Goal: Check status: Check status

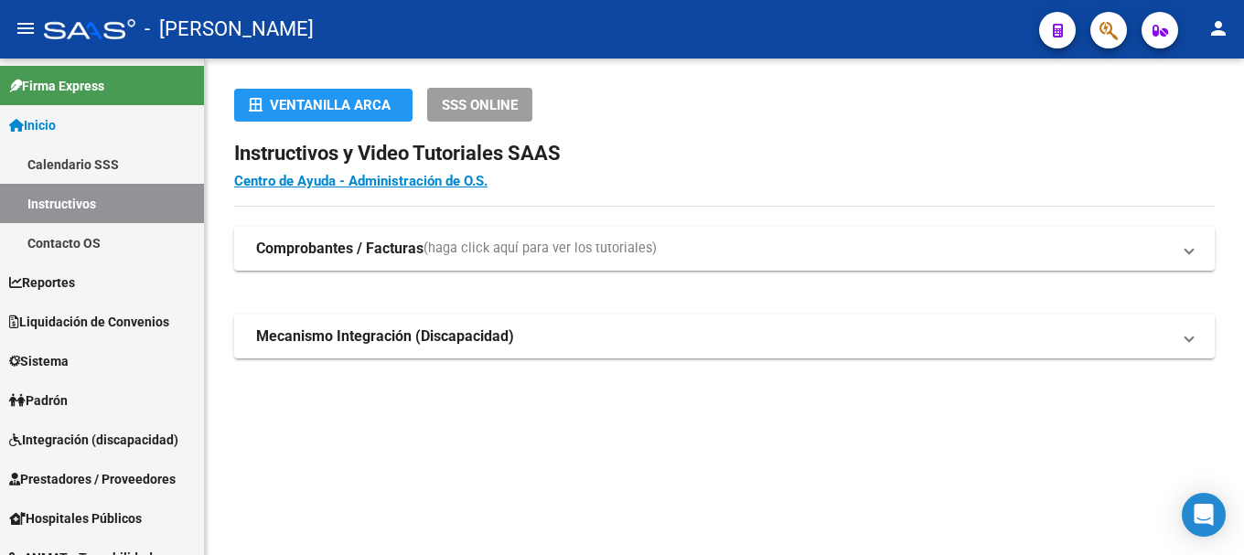
click at [1087, 39] on div at bounding box center [1101, 29] width 51 height 37
click at [1101, 44] on span "button" at bounding box center [1108, 30] width 18 height 37
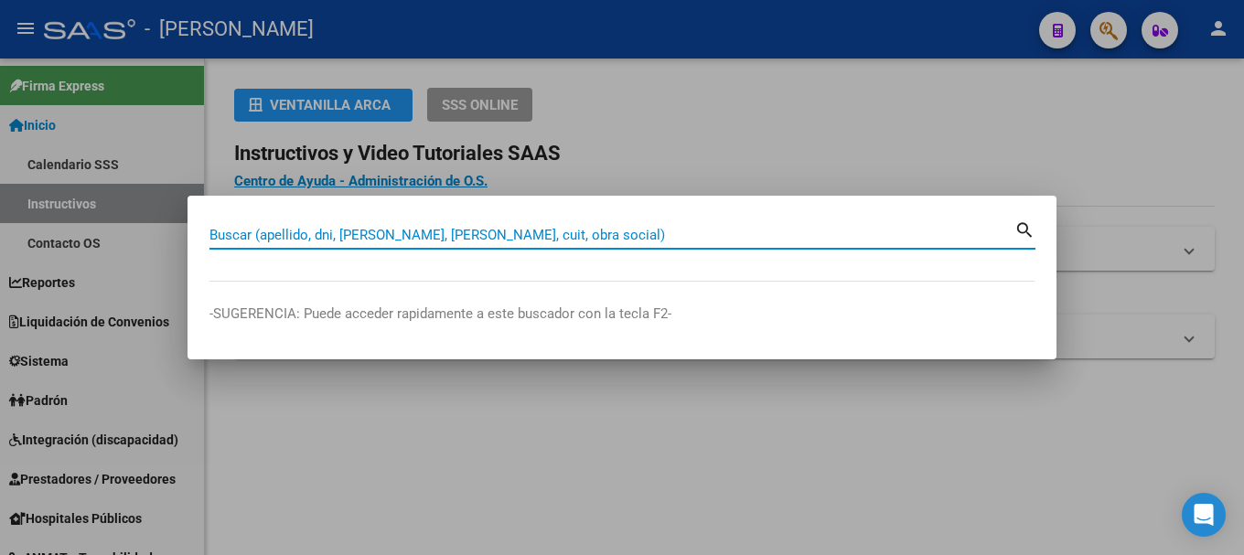
paste input "59867288"
type input "59867288"
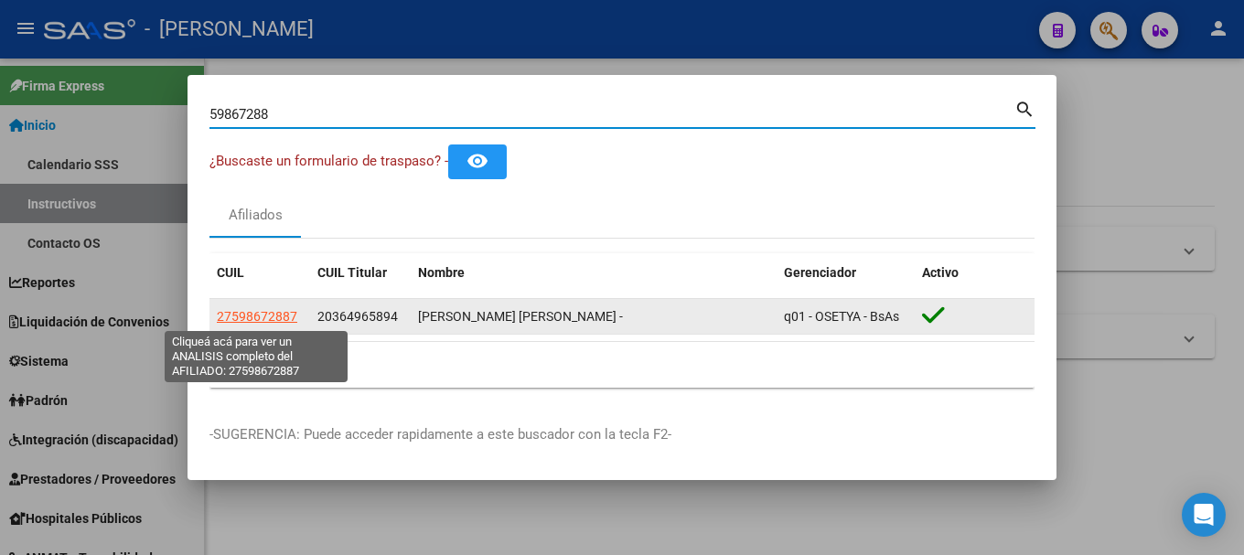
click at [257, 317] on span "27598672887" at bounding box center [257, 316] width 80 height 15
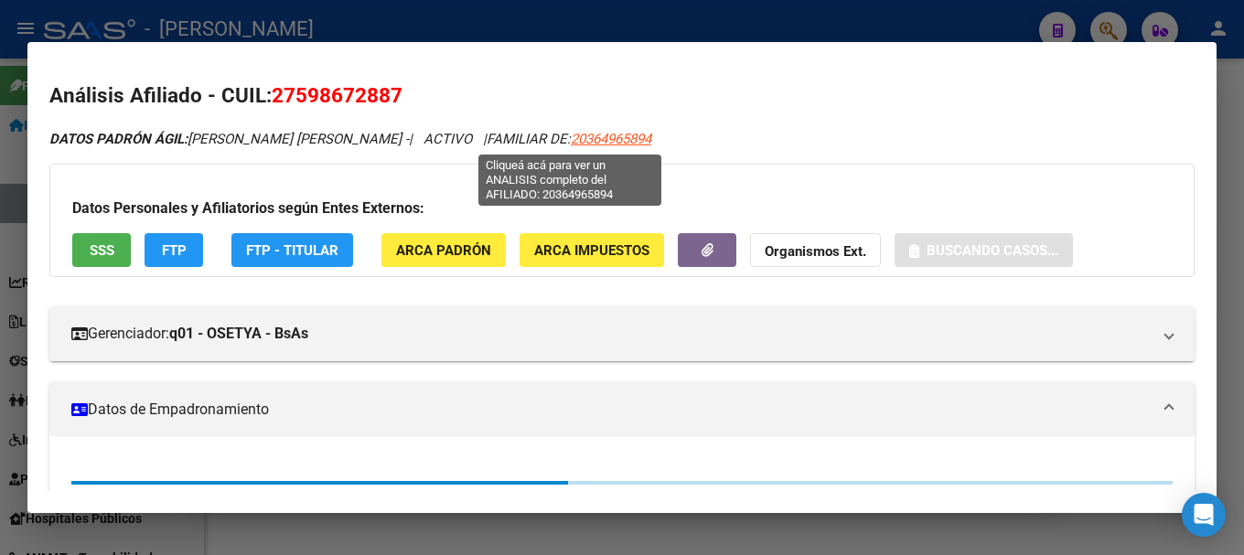
click at [571, 138] on span "20364965894" at bounding box center [611, 139] width 80 height 16
type textarea "20364965894"
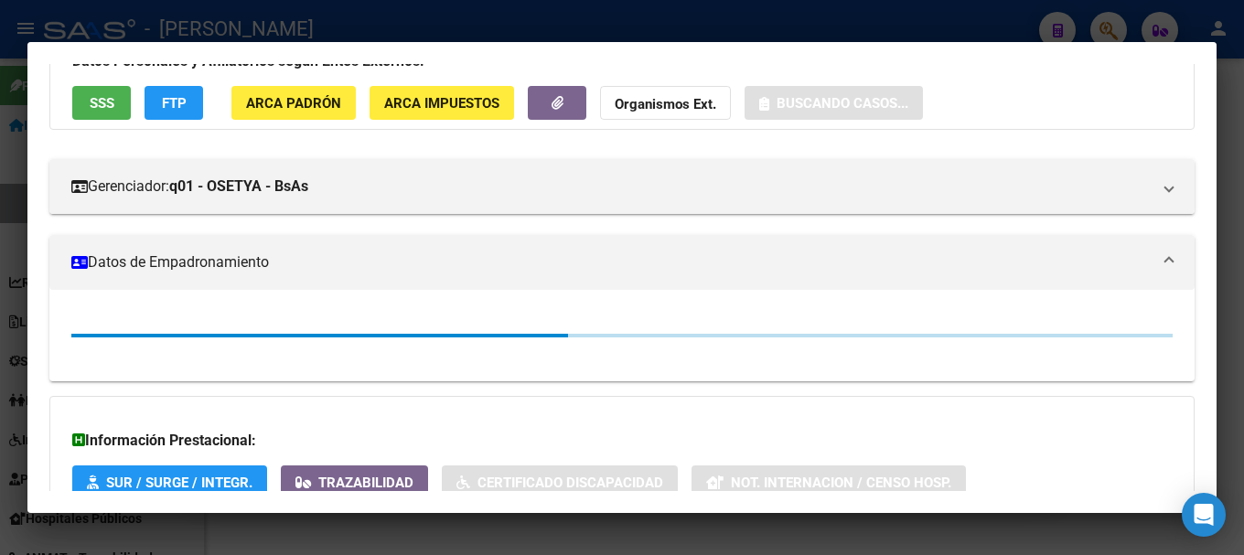
scroll to position [325, 0]
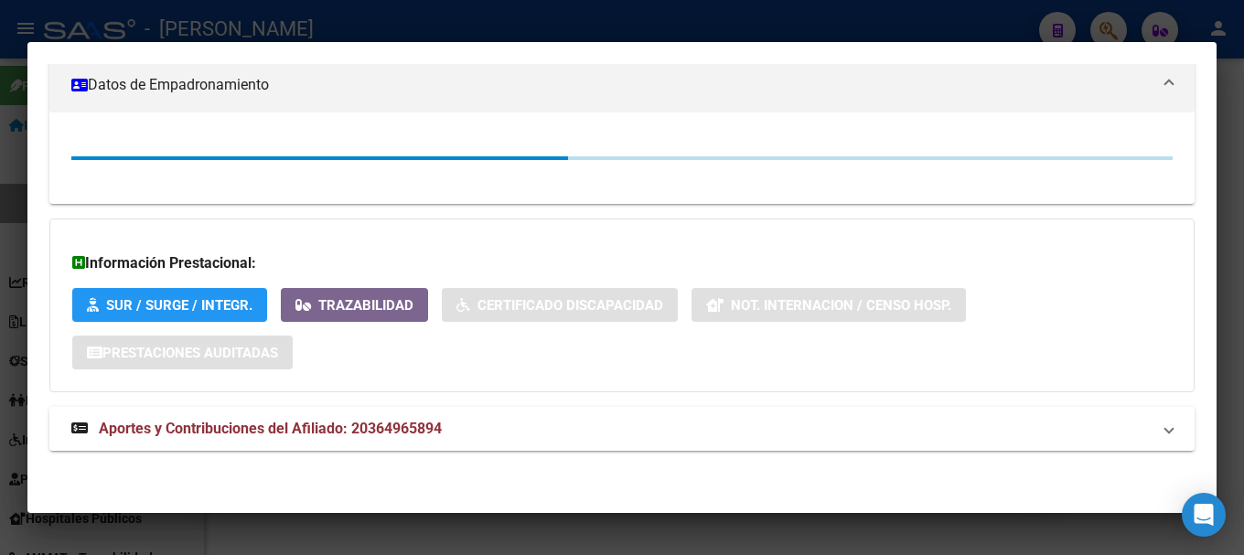
click at [511, 432] on mat-panel-title "Aportes y Contribuciones del Afiliado: 20364965894" at bounding box center [610, 429] width 1079 height 22
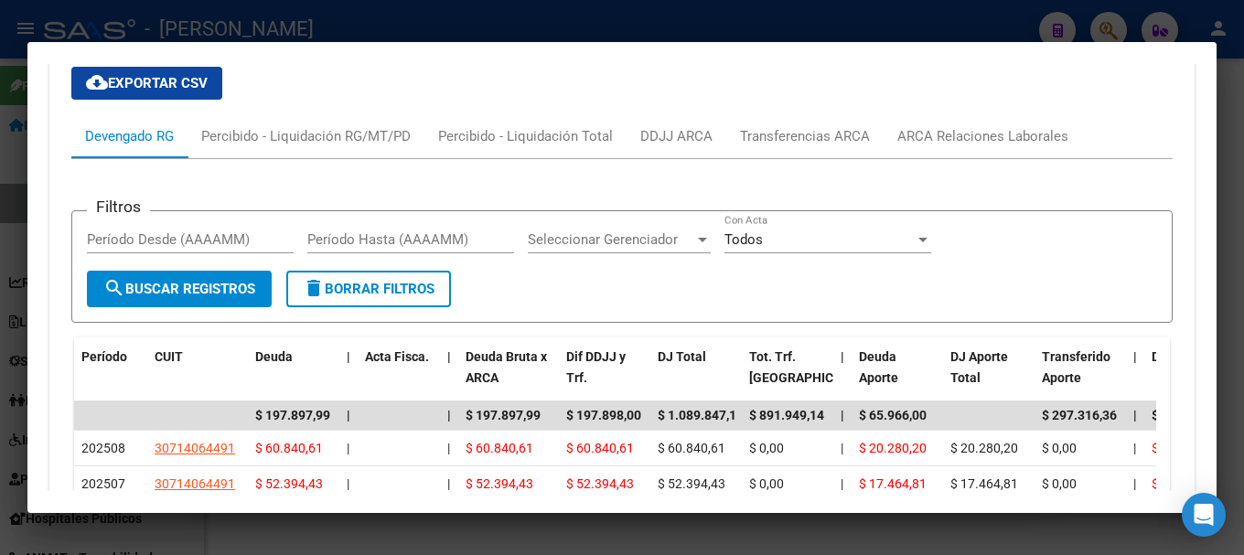
scroll to position [1713, 0]
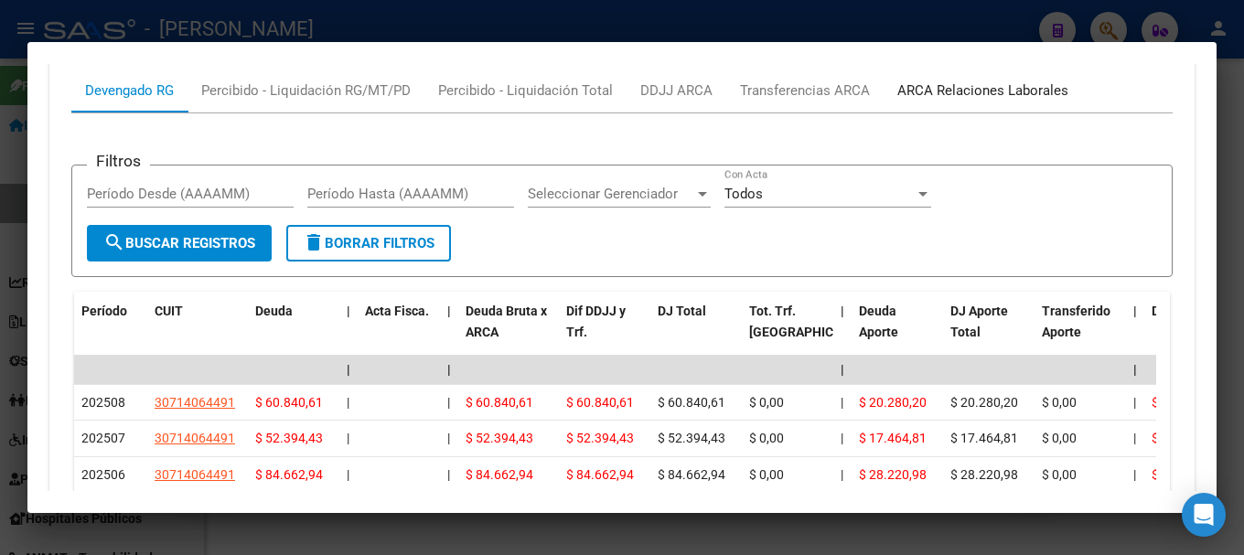
click at [970, 75] on div "ARCA Relaciones Laborales" at bounding box center [982, 91] width 198 height 44
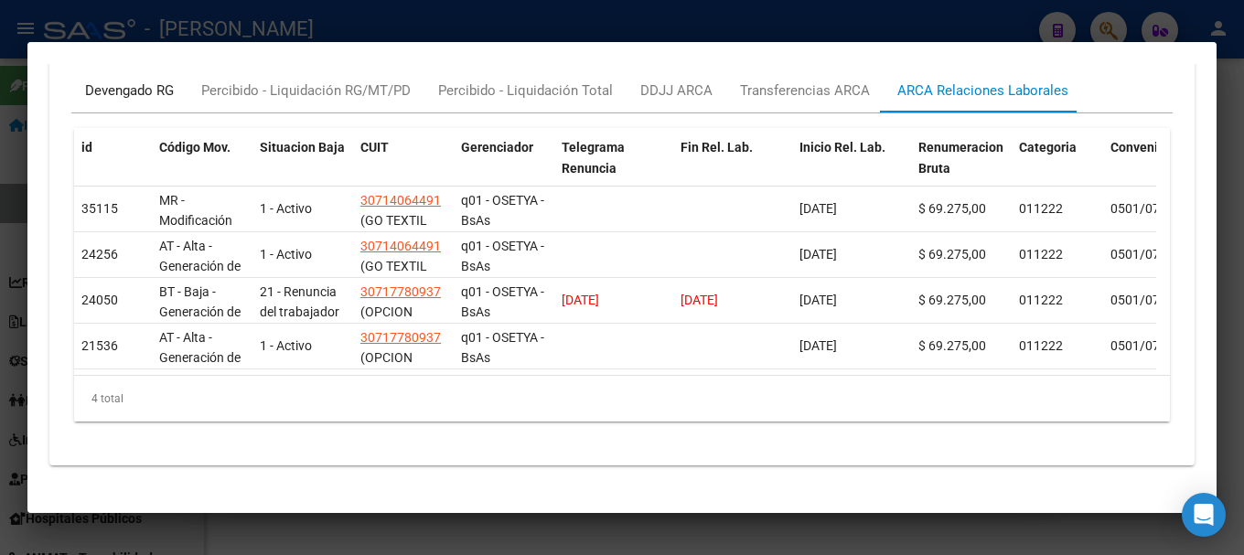
click at [164, 85] on div "Devengado RG" at bounding box center [129, 90] width 89 height 20
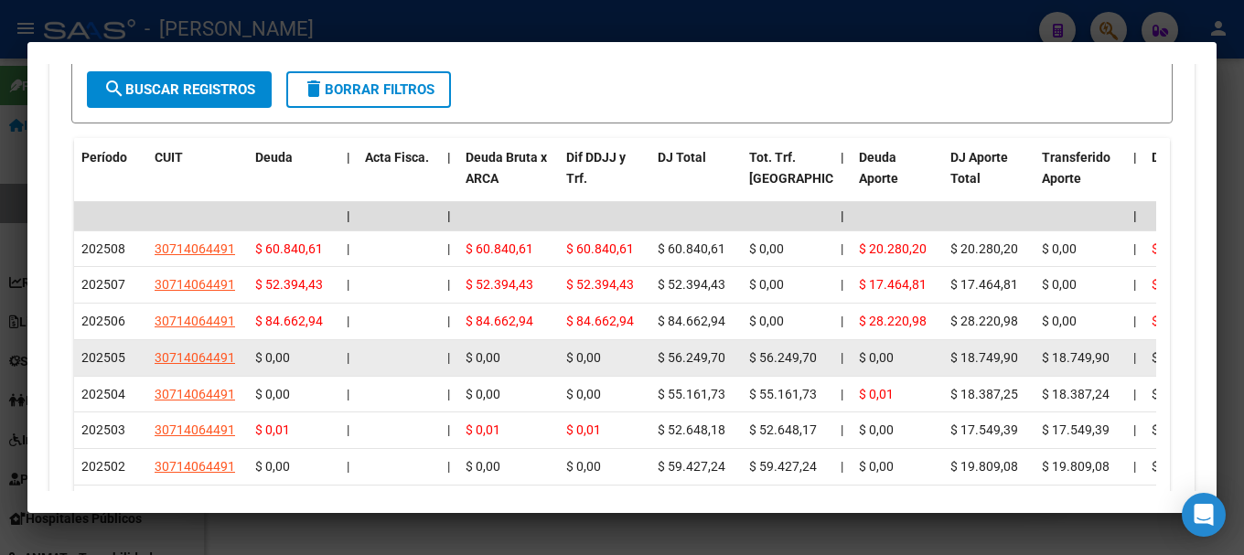
scroll to position [1896, 0]
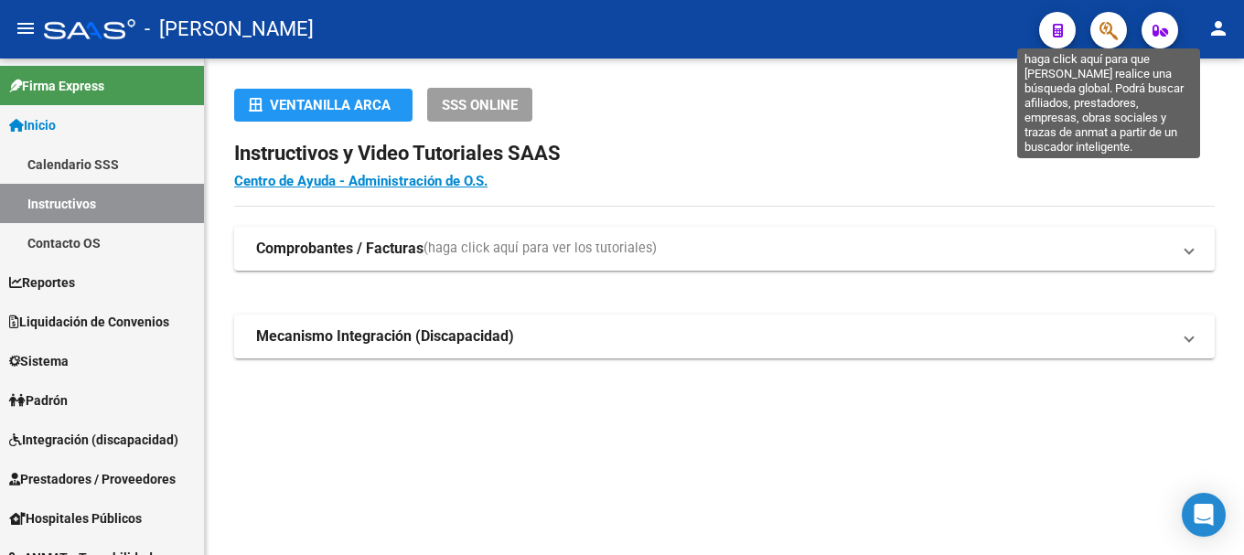
click at [1112, 23] on icon "button" at bounding box center [1108, 30] width 18 height 21
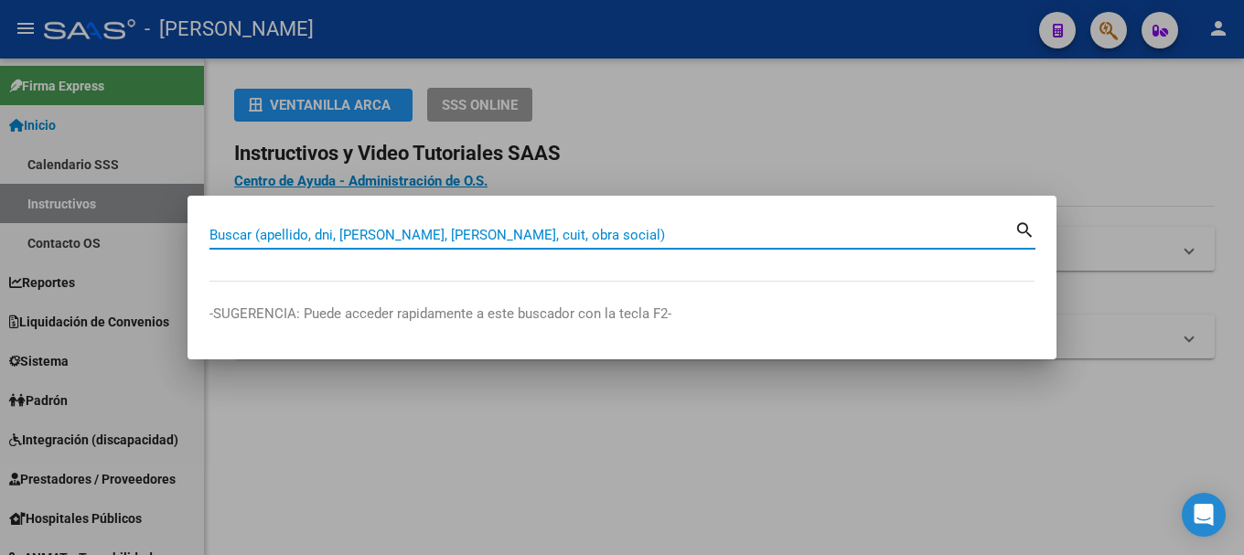
paste input "36496589"
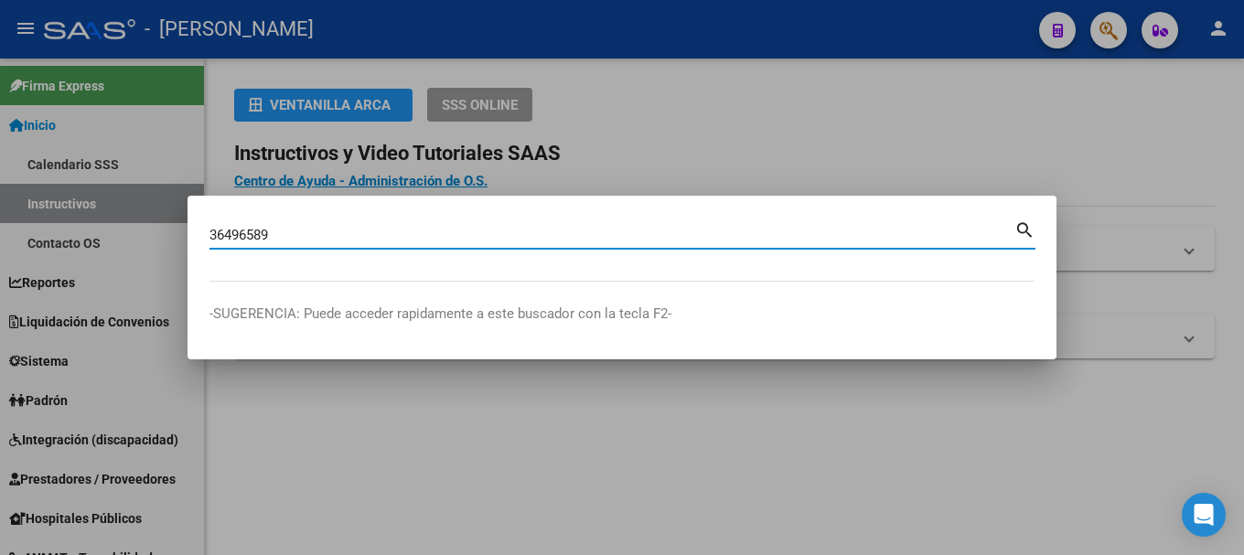
type input "36496589"
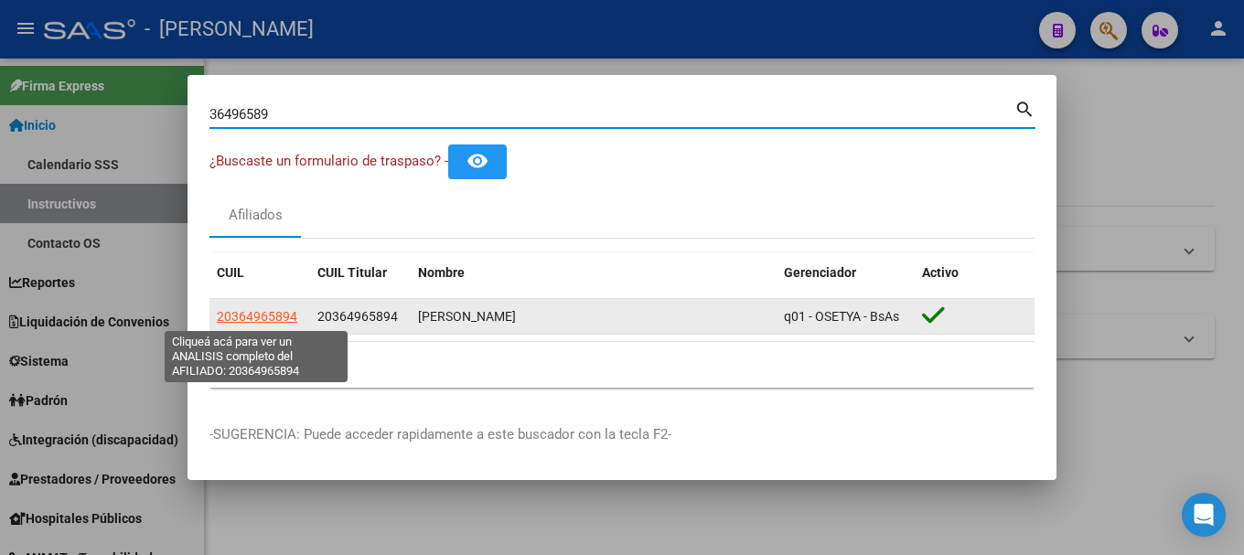
click at [279, 316] on span "20364965894" at bounding box center [257, 316] width 80 height 15
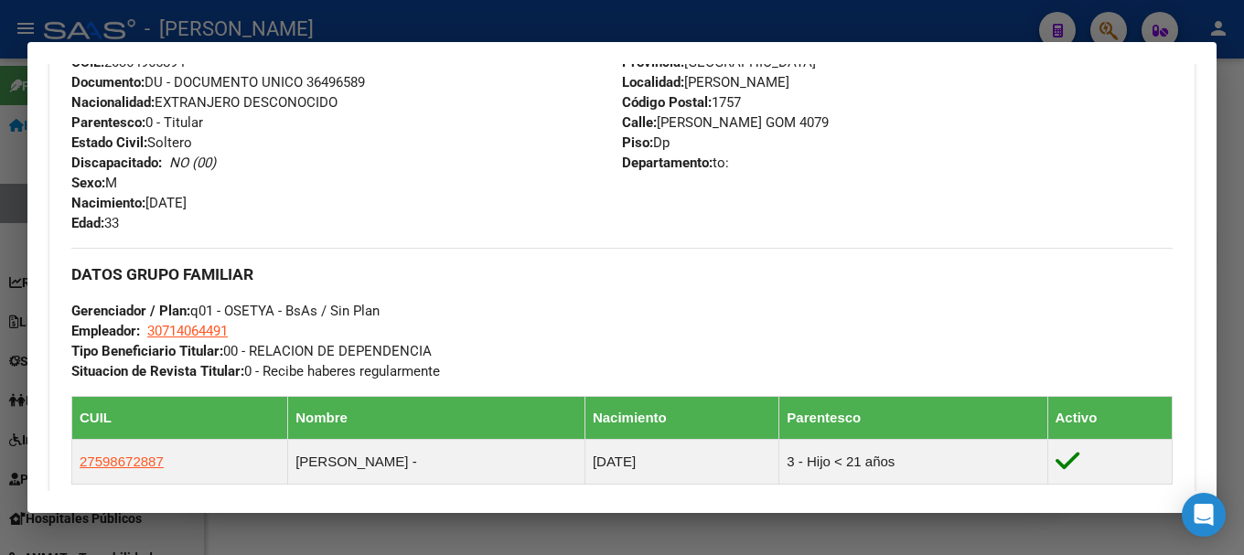
scroll to position [417, 0]
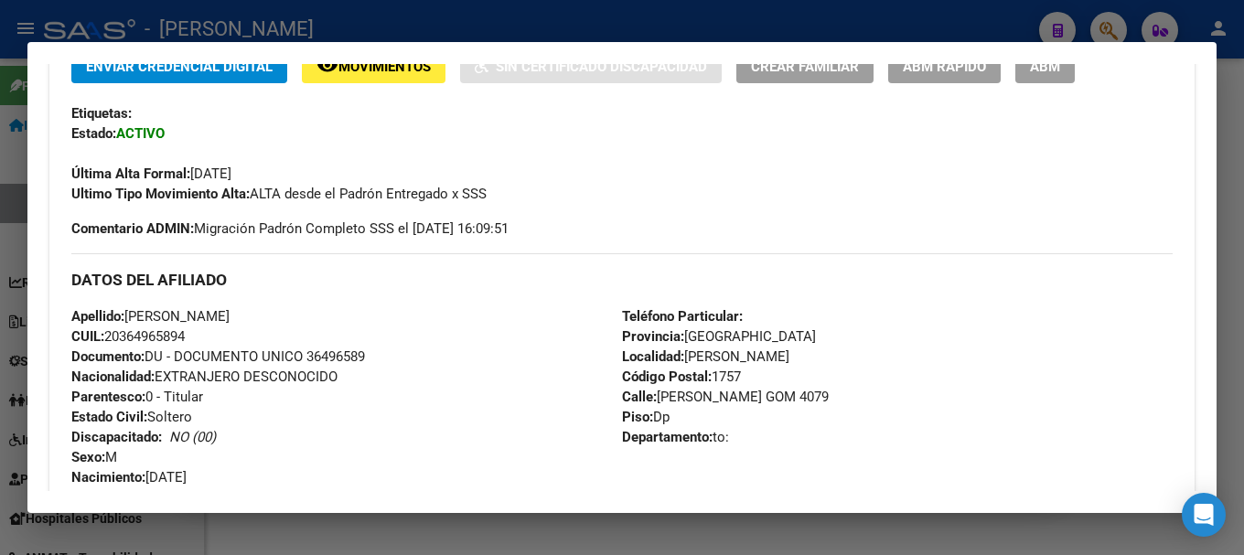
click at [0, 280] on div at bounding box center [622, 277] width 1244 height 555
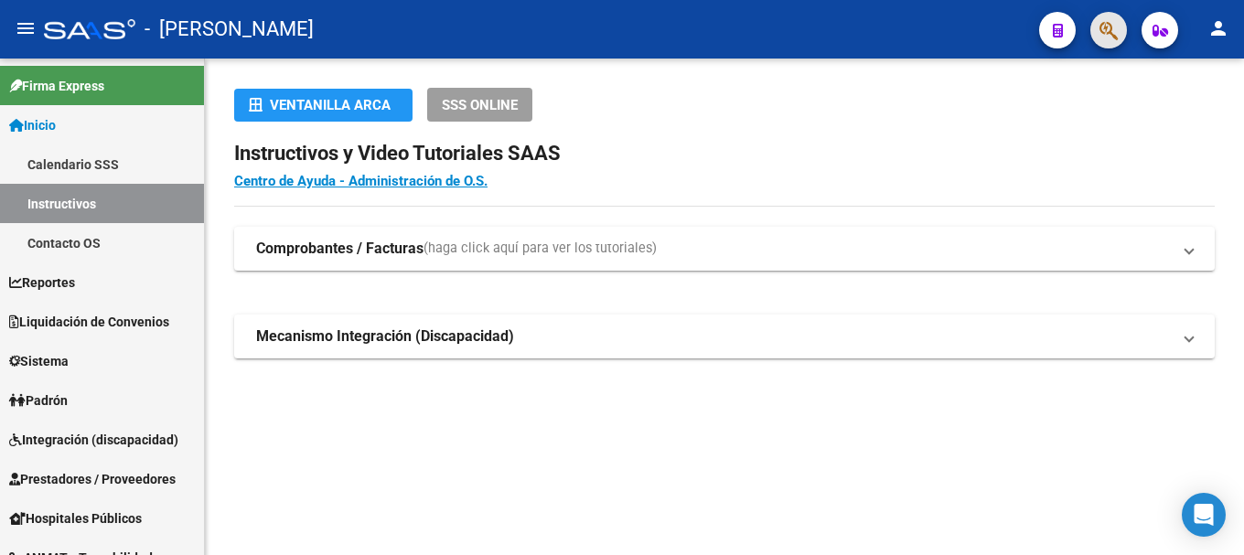
click at [1106, 47] on span "button" at bounding box center [1108, 30] width 18 height 37
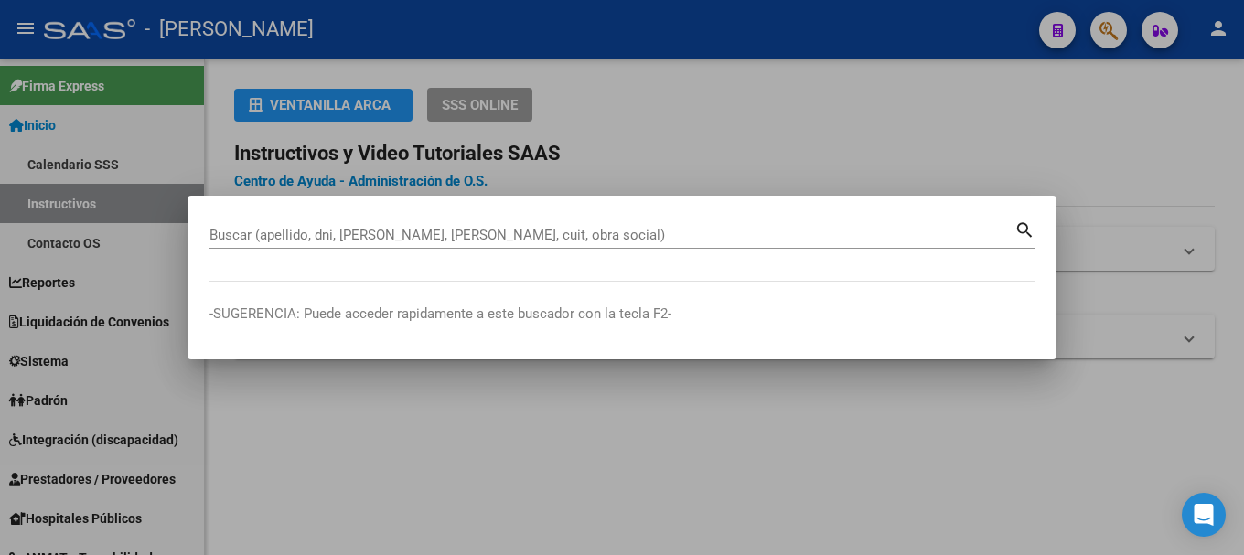
paste input "47235118"
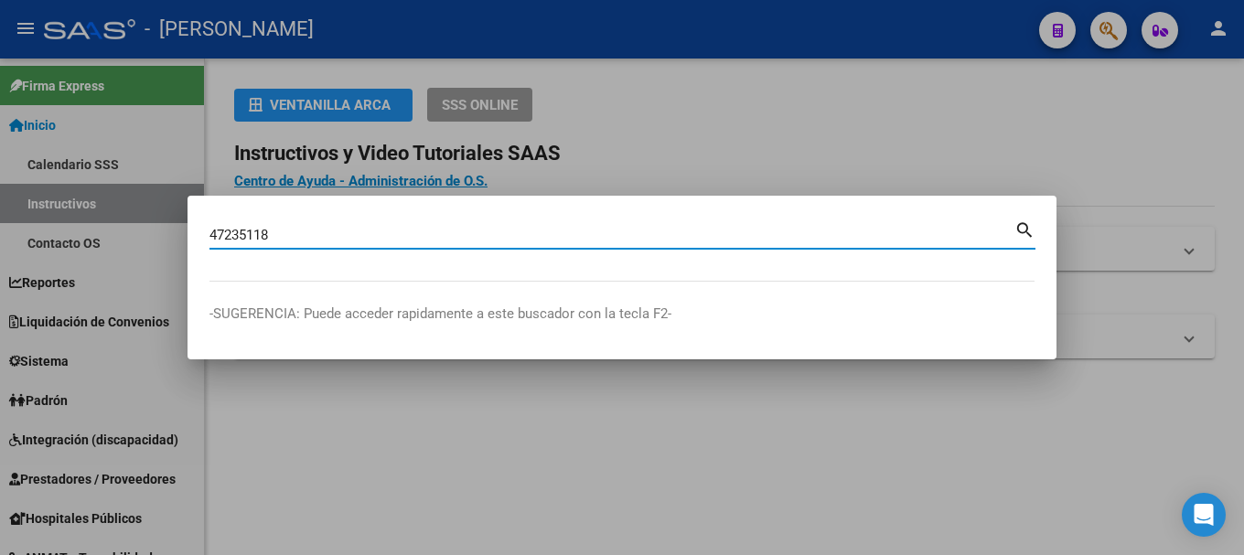
type input "47235118"
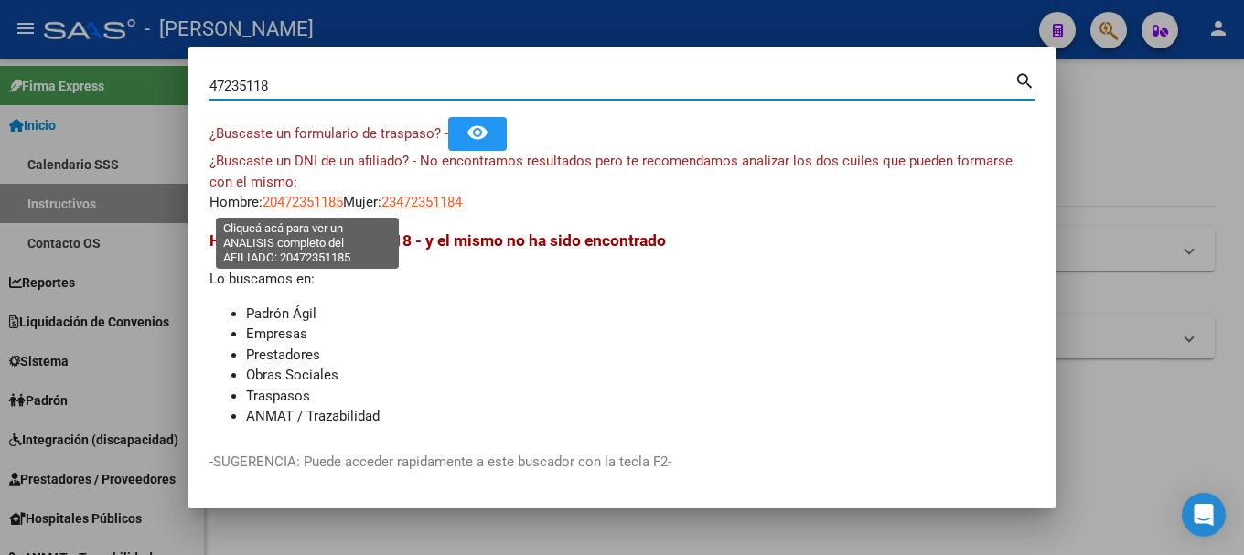
click at [333, 200] on span "20472351185" at bounding box center [302, 202] width 80 height 16
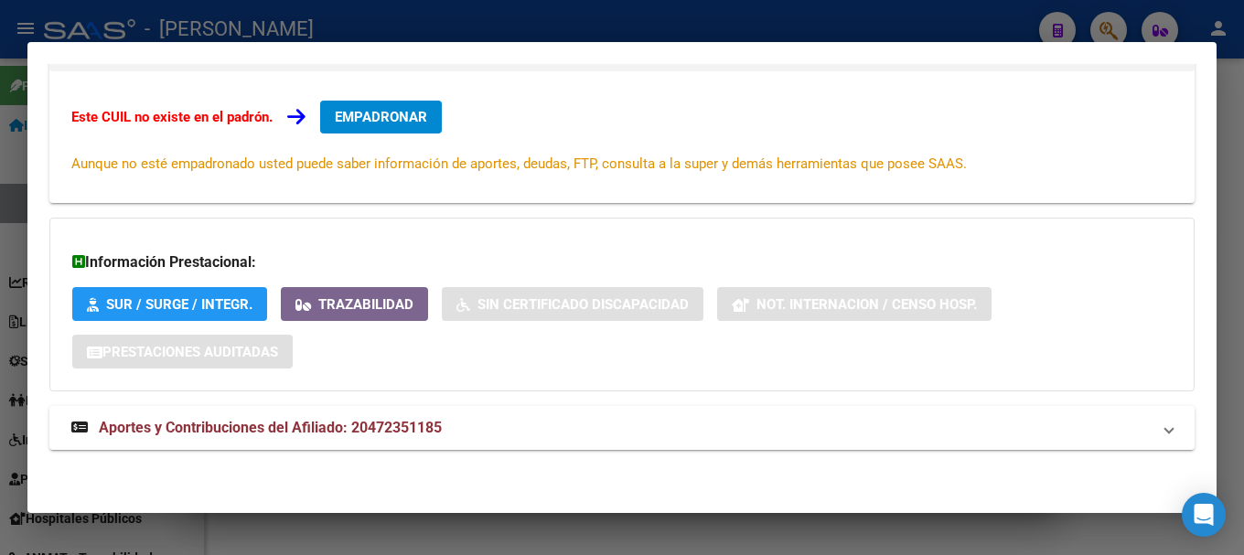
scroll to position [300, 0]
click at [415, 432] on span "Aportes y Contribuciones del Afiliado: 20472351185" at bounding box center [270, 427] width 343 height 17
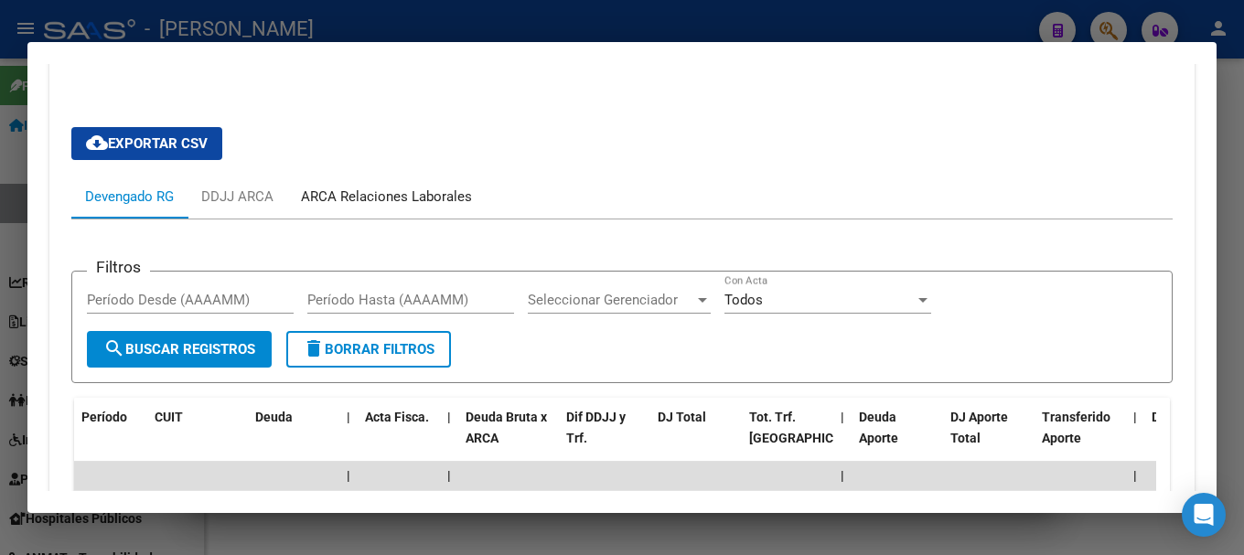
click at [412, 182] on div "ARCA Relaciones Laborales" at bounding box center [386, 197] width 198 height 44
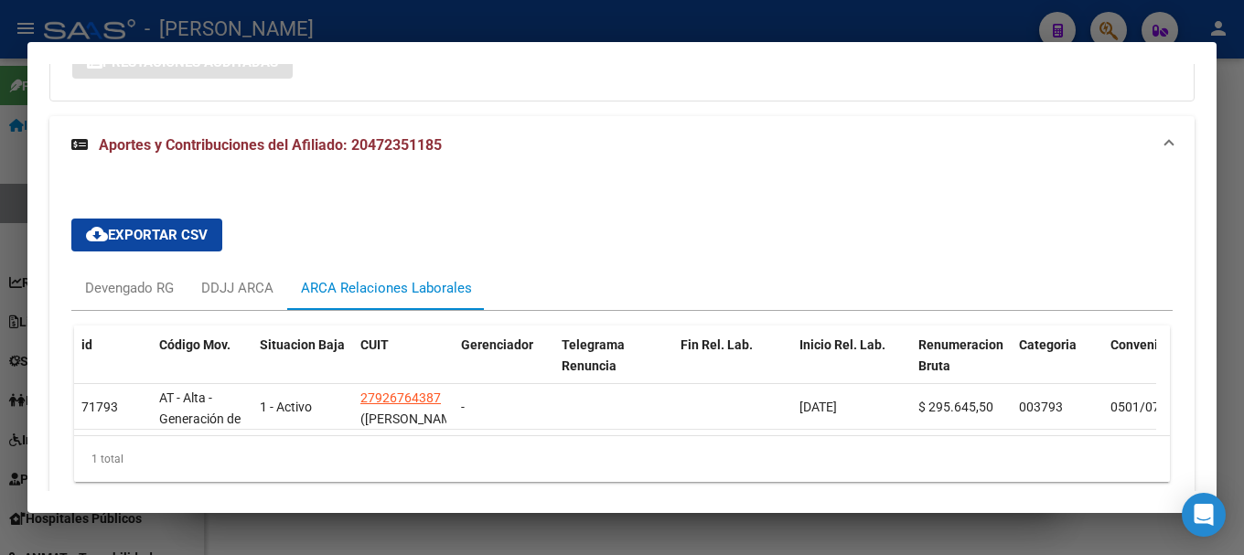
scroll to position [680, 0]
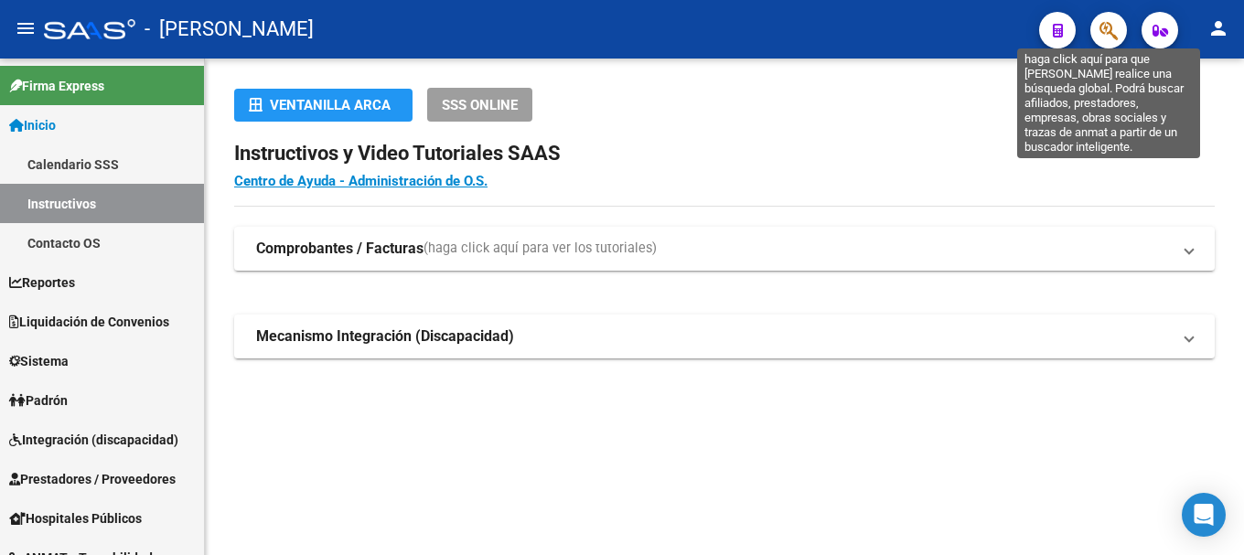
click at [1117, 21] on icon "button" at bounding box center [1108, 30] width 18 height 21
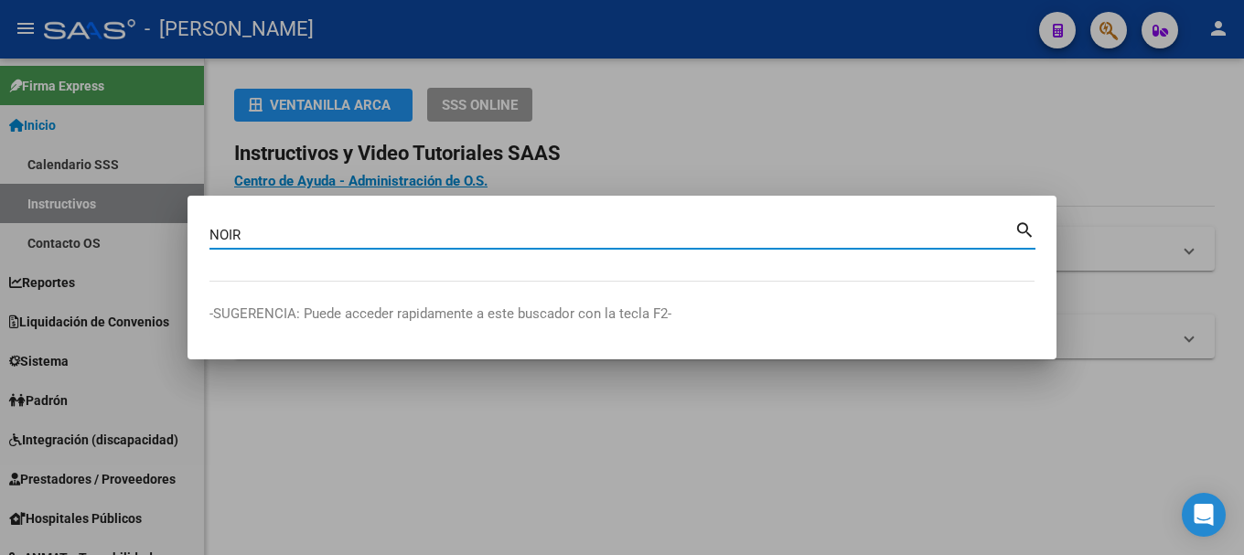
type input "NOIR"
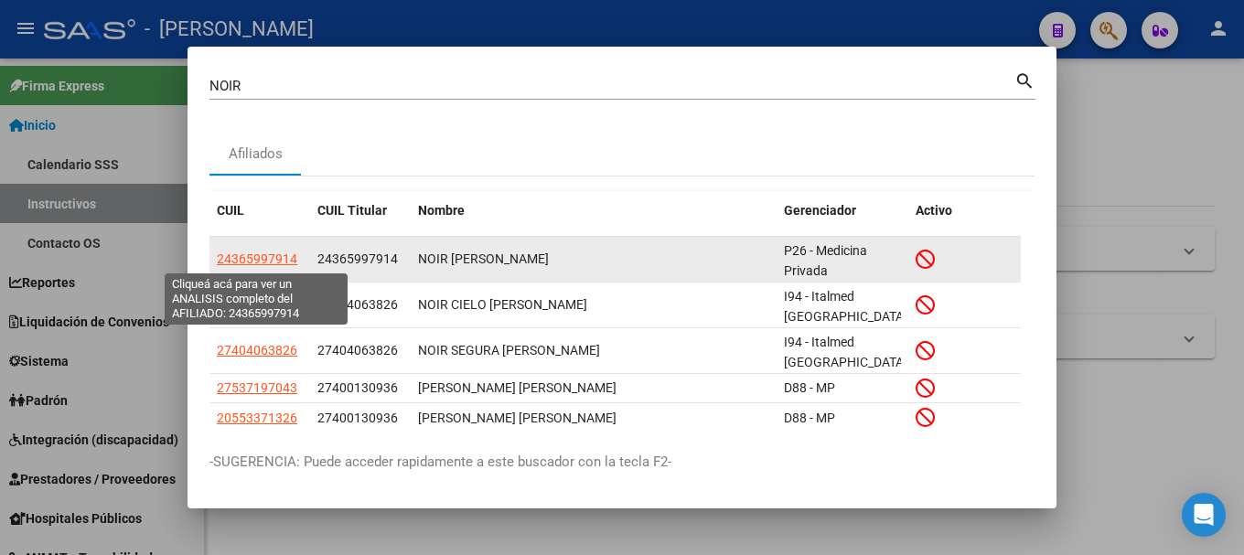
click at [256, 256] on span "24365997914" at bounding box center [257, 259] width 80 height 15
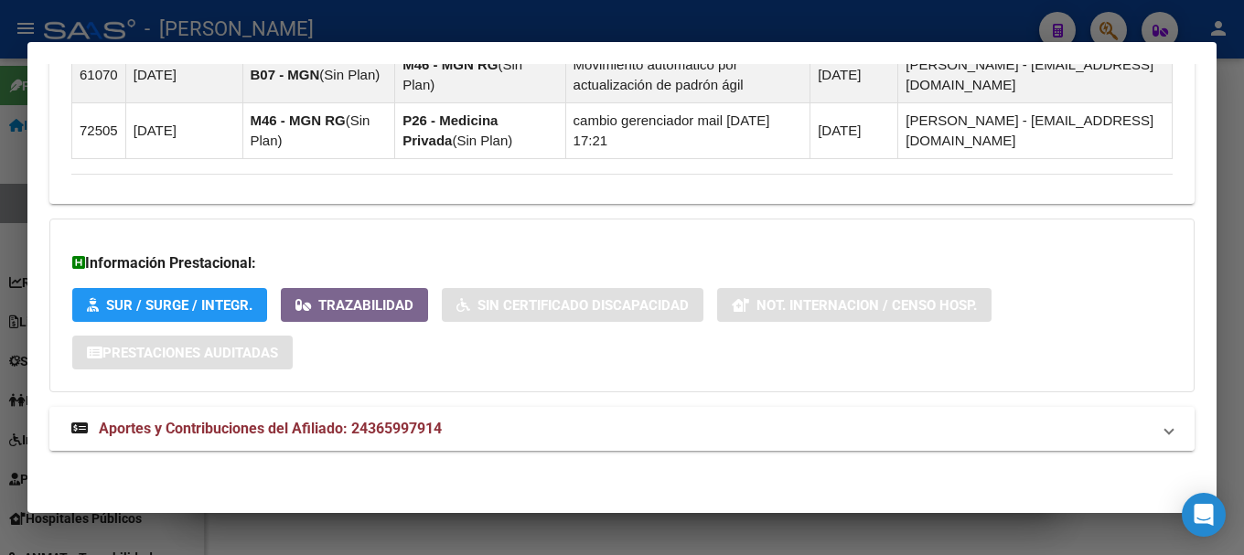
click at [509, 426] on mat-panel-title "Aportes y Contribuciones del Afiliado: 24365997914" at bounding box center [610, 429] width 1079 height 22
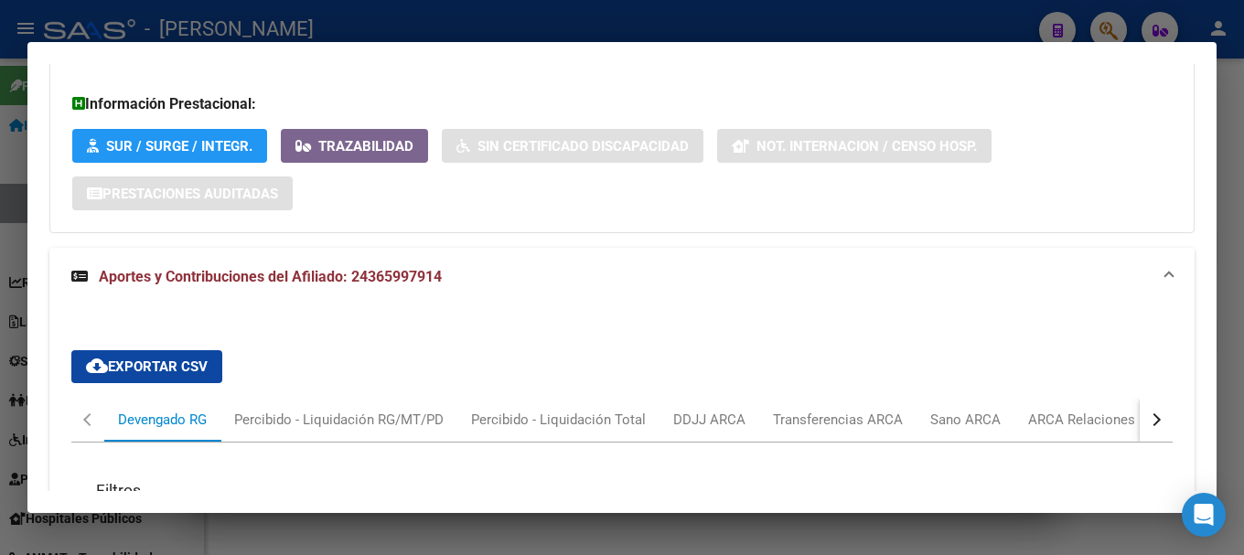
scroll to position [1569, 0]
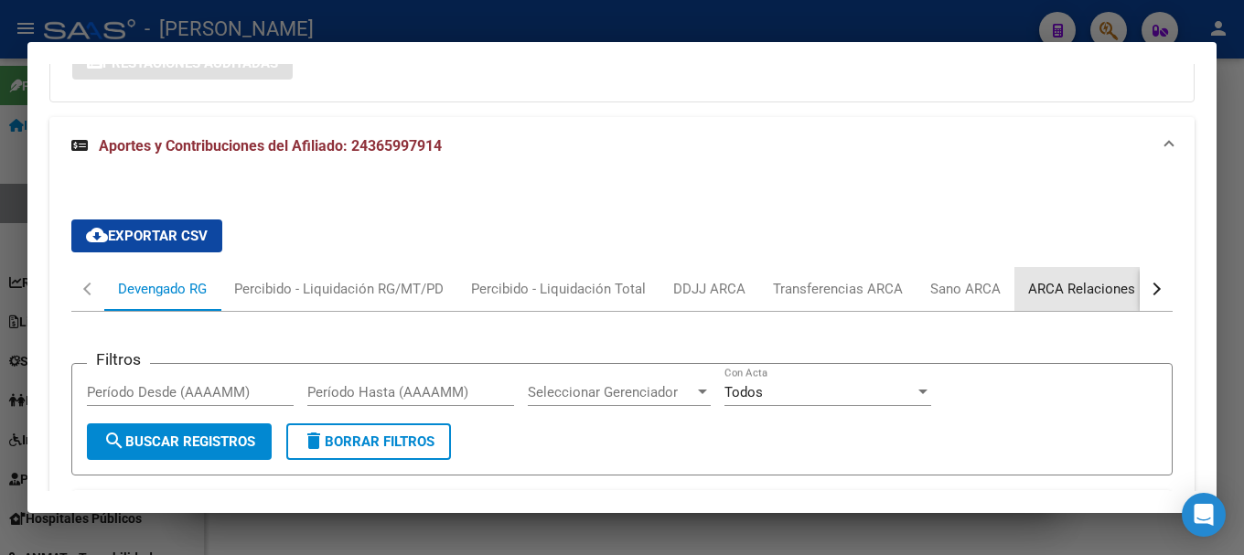
click at [1055, 273] on div "ARCA Relaciones Laborales" at bounding box center [1113, 289] width 198 height 44
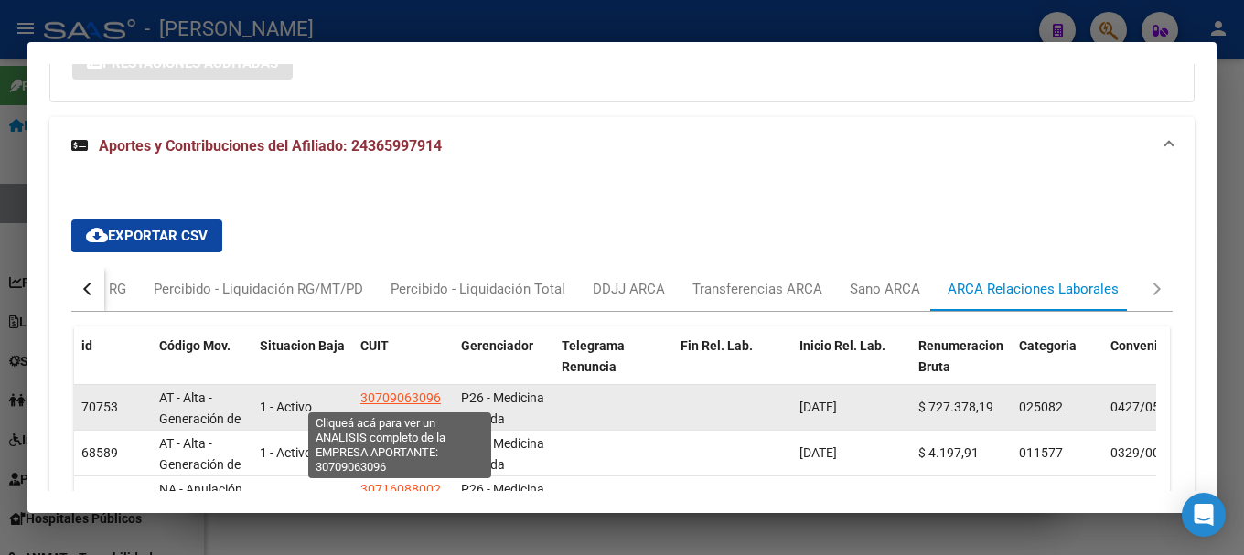
click at [388, 400] on span "30709063096" at bounding box center [400, 398] width 80 height 15
type textarea "30709063096"
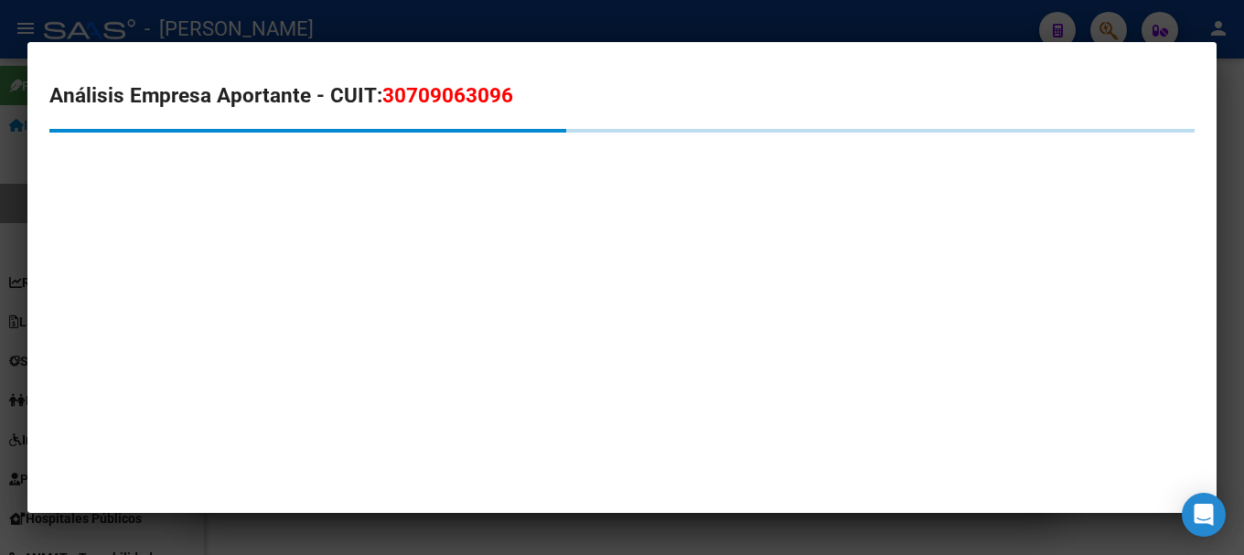
click at [446, 101] on span "30709063096" at bounding box center [447, 95] width 131 height 24
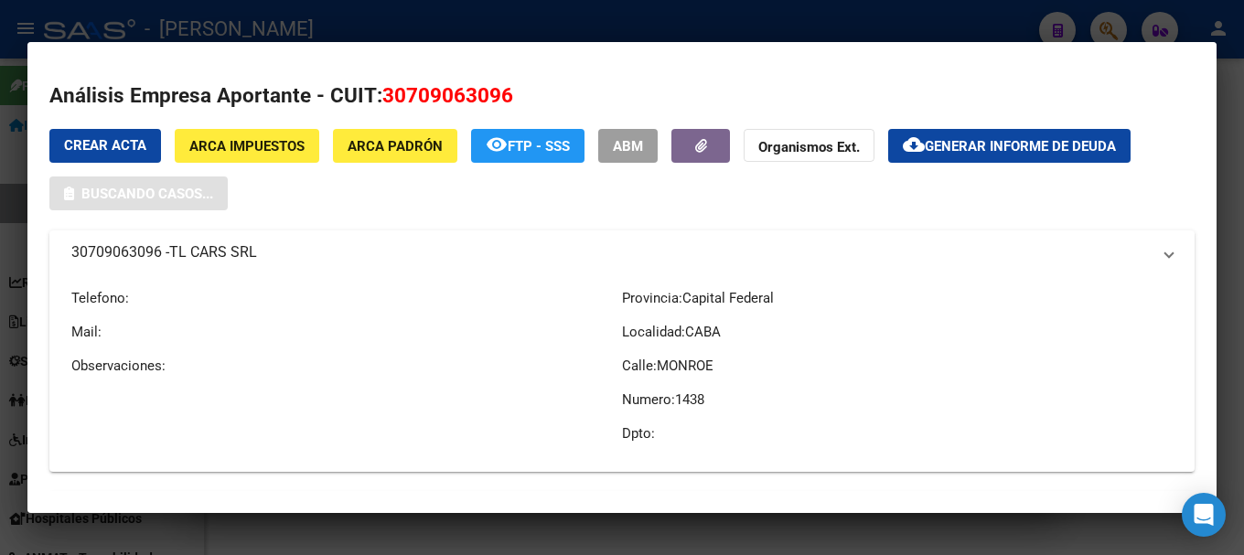
copy span "30709063096"
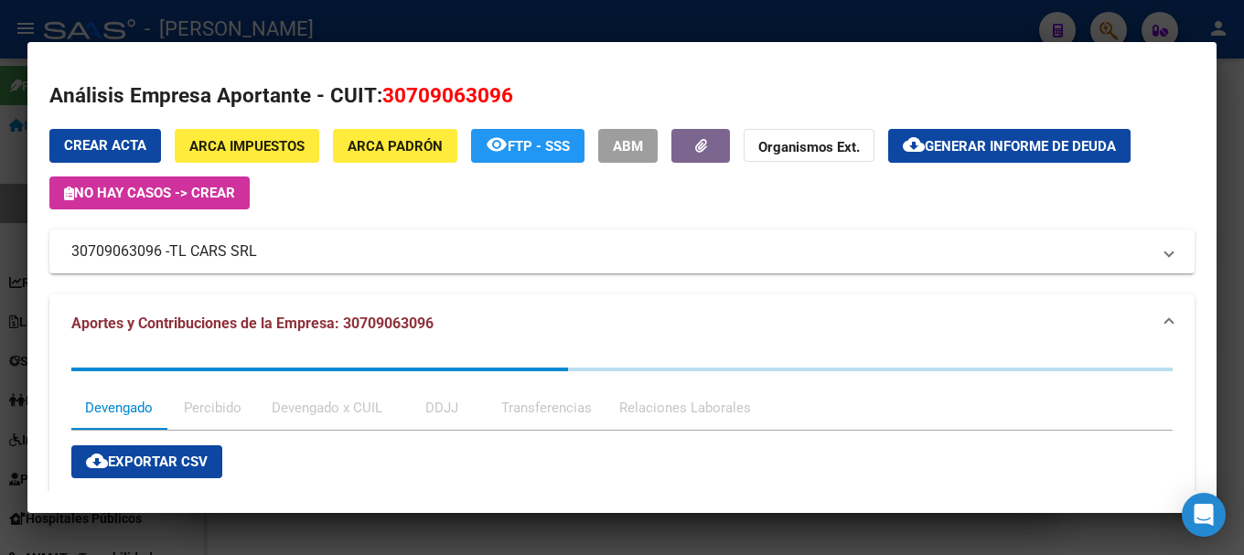
click at [301, 18] on div at bounding box center [622, 277] width 1244 height 555
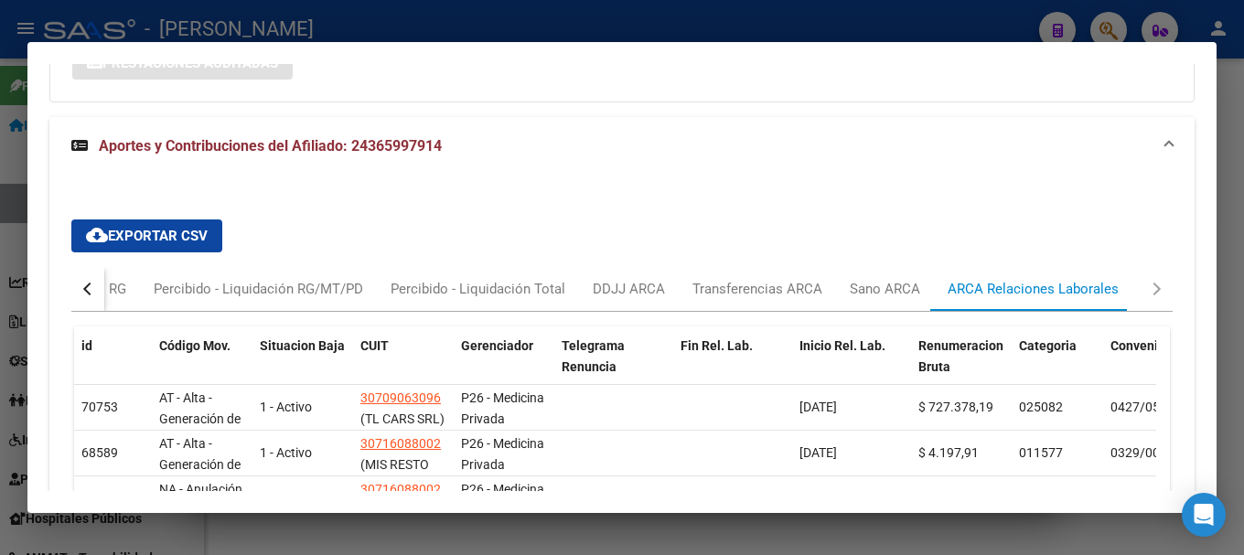
click at [440, 56] on mat-dialog-container "Análisis Afiliado - CUIL: 24365997914 DATOS PADRÓN ÁGIL: NOIR YAMILA SIOMARA | …" at bounding box center [621, 278] width 1189 height 472
click at [447, 27] on div at bounding box center [622, 277] width 1244 height 555
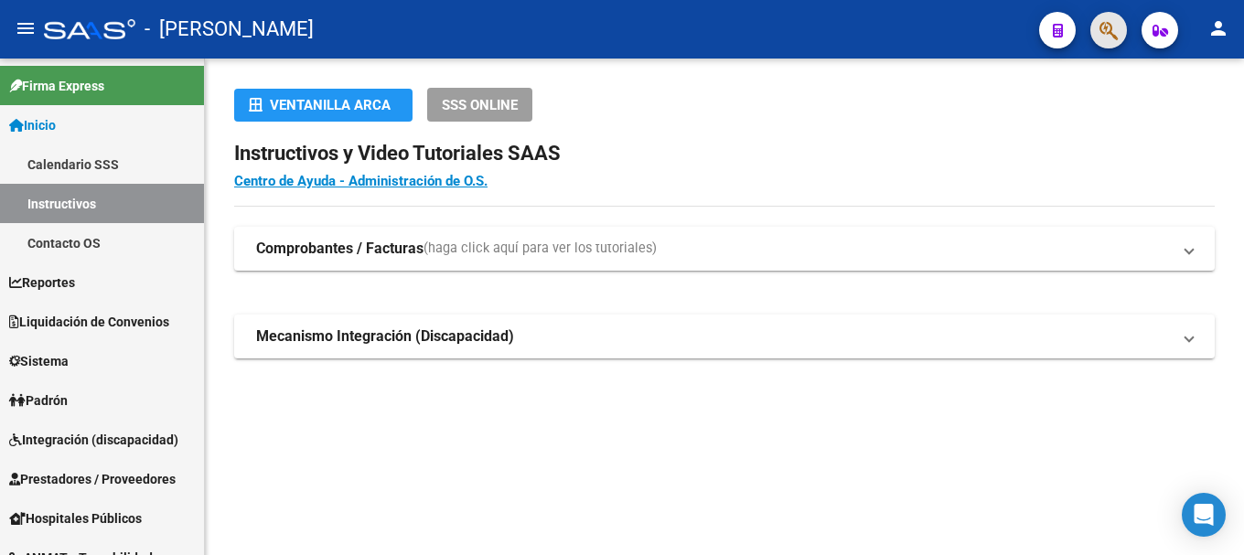
click at [1122, 39] on button "button" at bounding box center [1108, 30] width 37 height 37
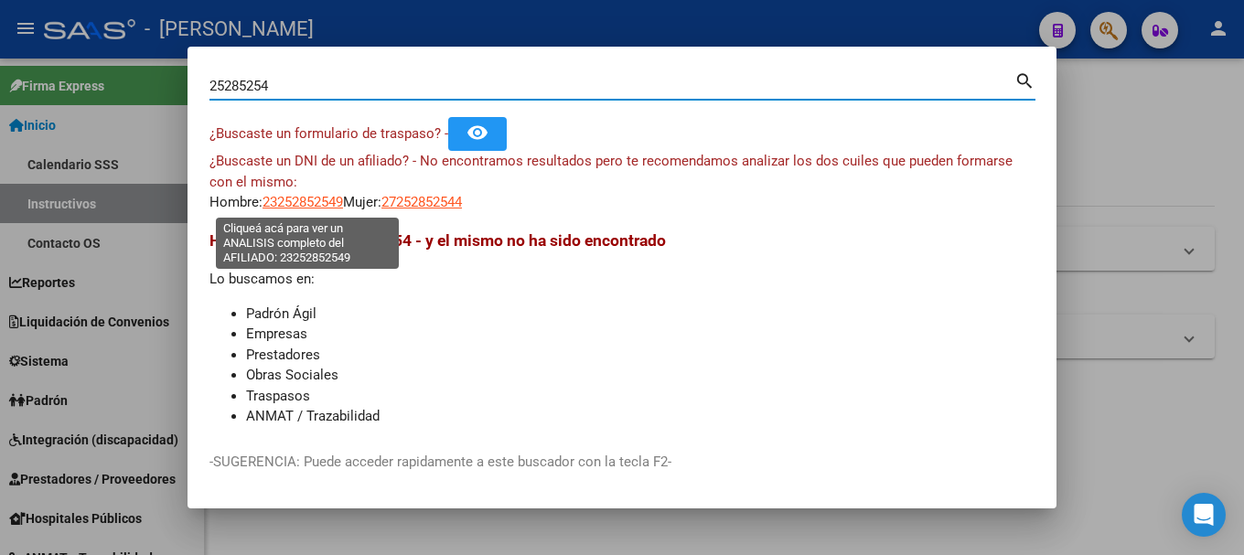
click at [334, 209] on span "23252852549" at bounding box center [302, 202] width 80 height 16
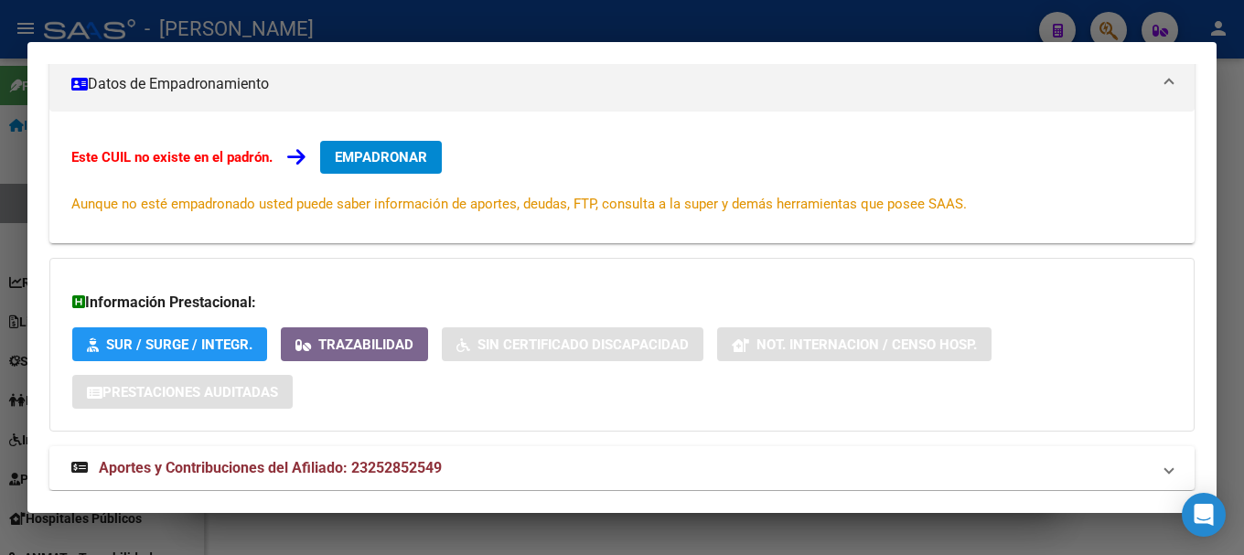
scroll to position [300, 0]
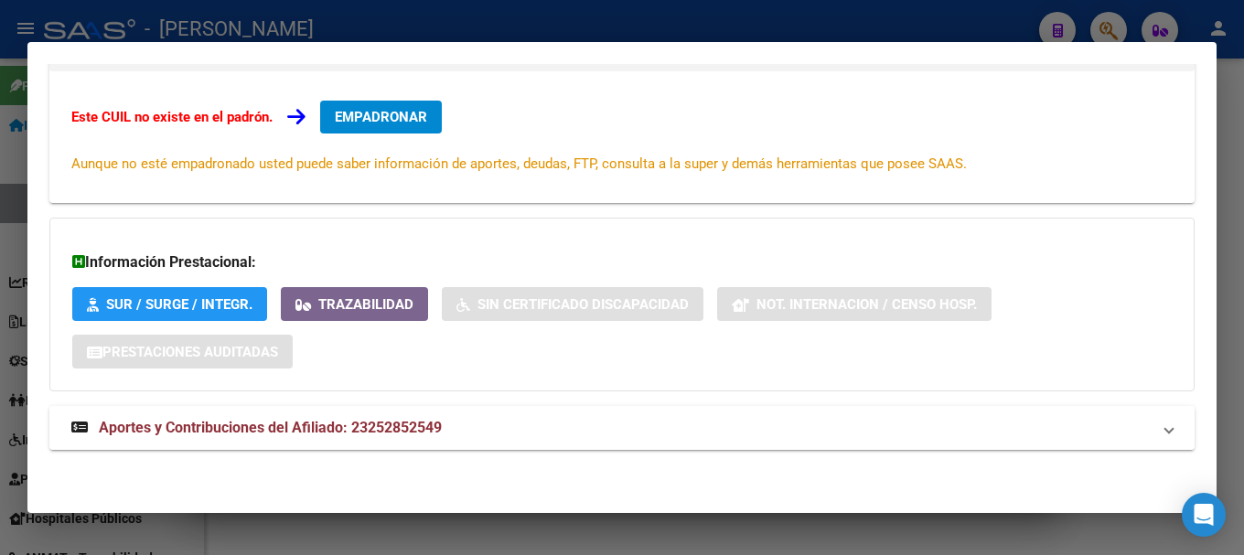
click at [545, 430] on mat-panel-title "Aportes y Contribuciones del Afiliado: 23252852549" at bounding box center [610, 428] width 1079 height 22
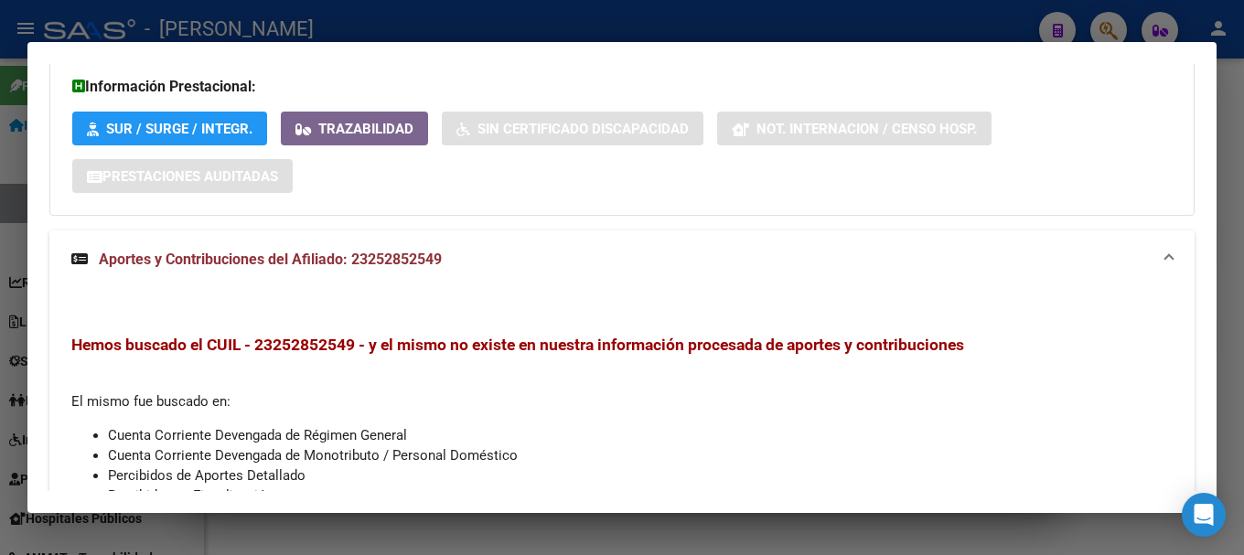
scroll to position [311, 0]
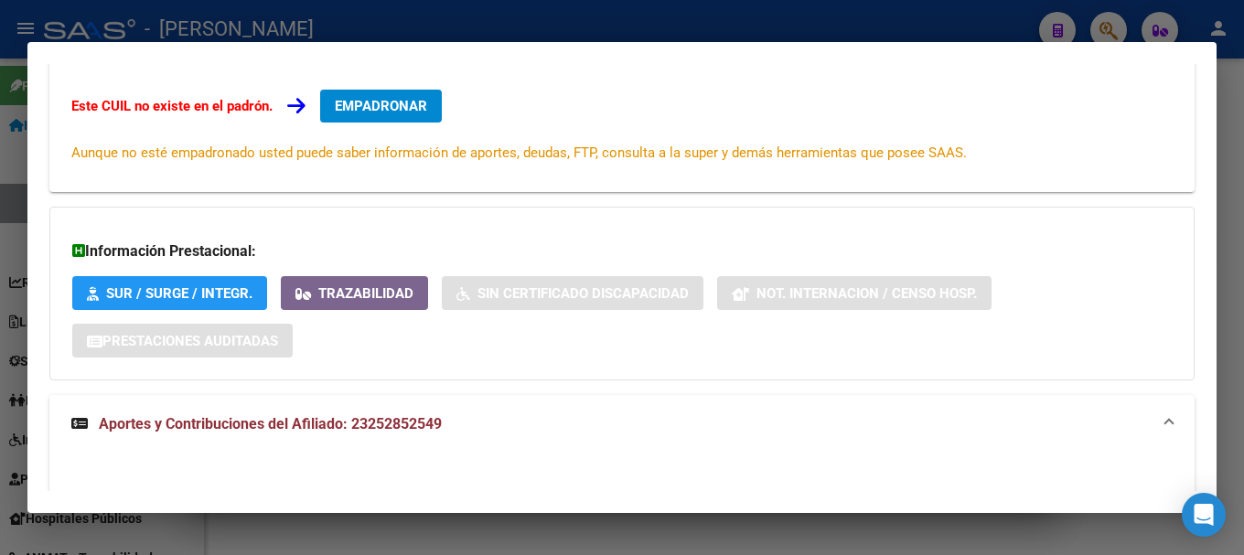
click at [660, 27] on div at bounding box center [622, 277] width 1244 height 555
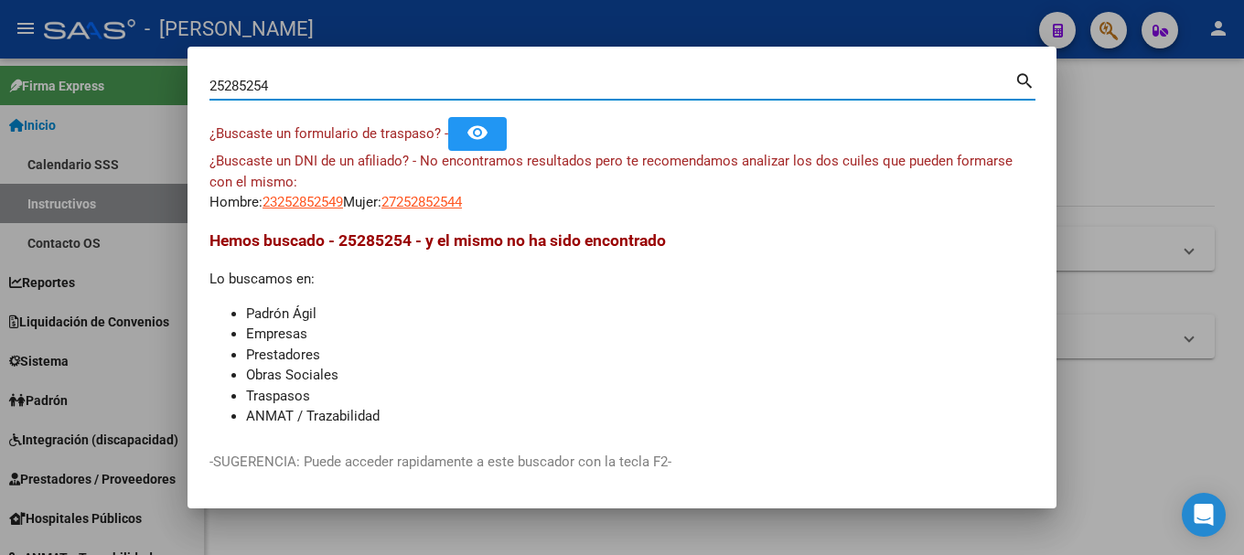
click at [390, 86] on input "25285254" at bounding box center [611, 86] width 805 height 16
paste input "16954900"
type input "16954900"
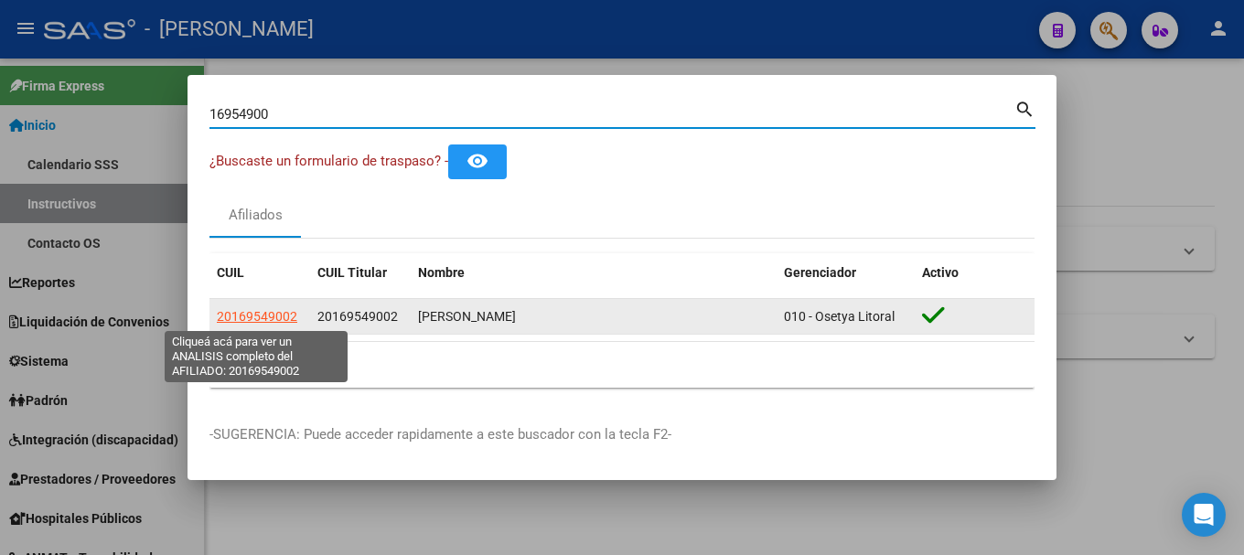
click at [287, 311] on span "20169549002" at bounding box center [257, 316] width 80 height 15
type textarea "20169549002"
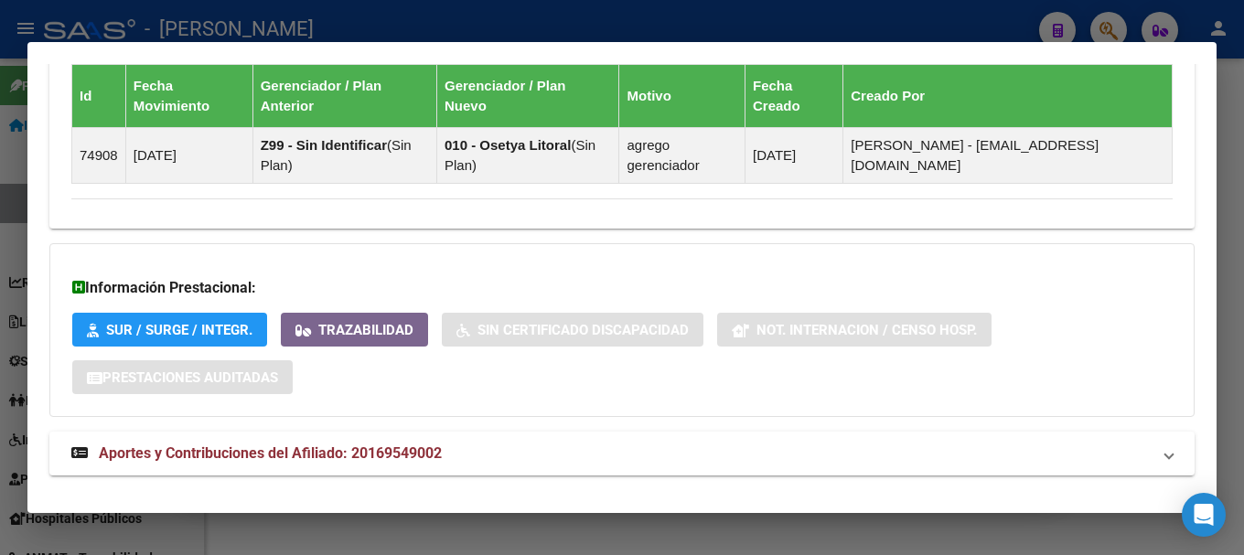
scroll to position [1335, 0]
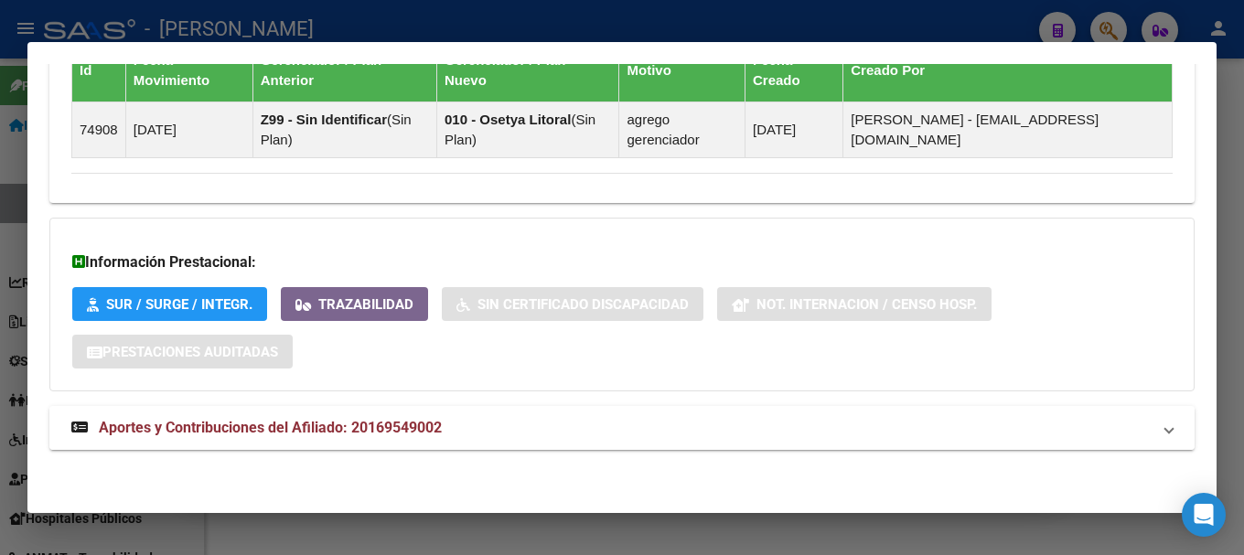
click at [840, 434] on mat-panel-title "Aportes y Contribuciones del Afiliado: 20169549002" at bounding box center [610, 428] width 1079 height 22
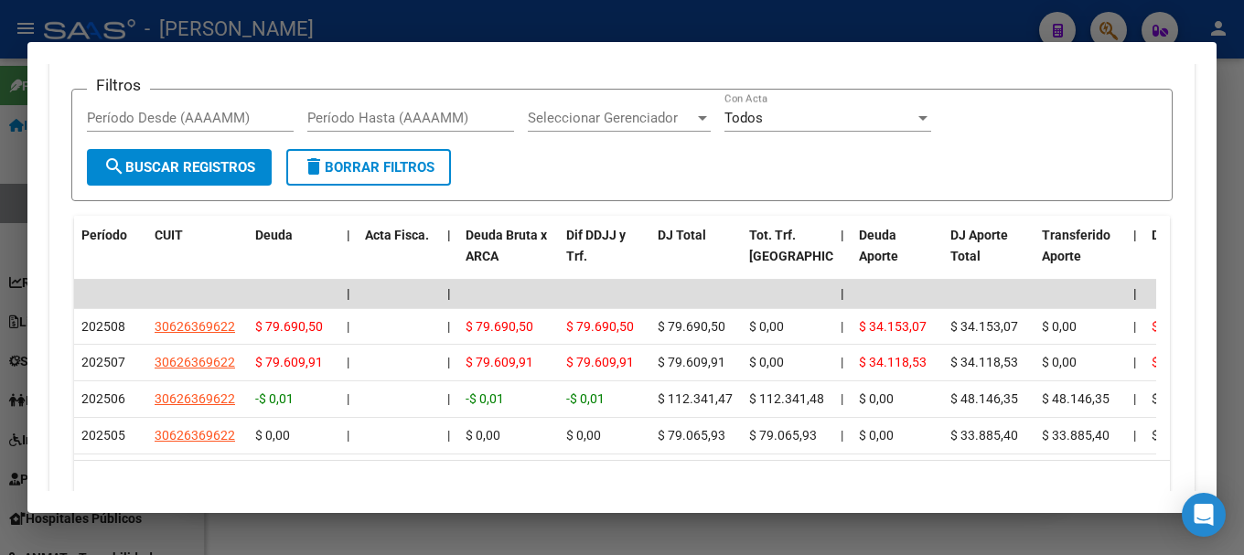
scroll to position [1900, 0]
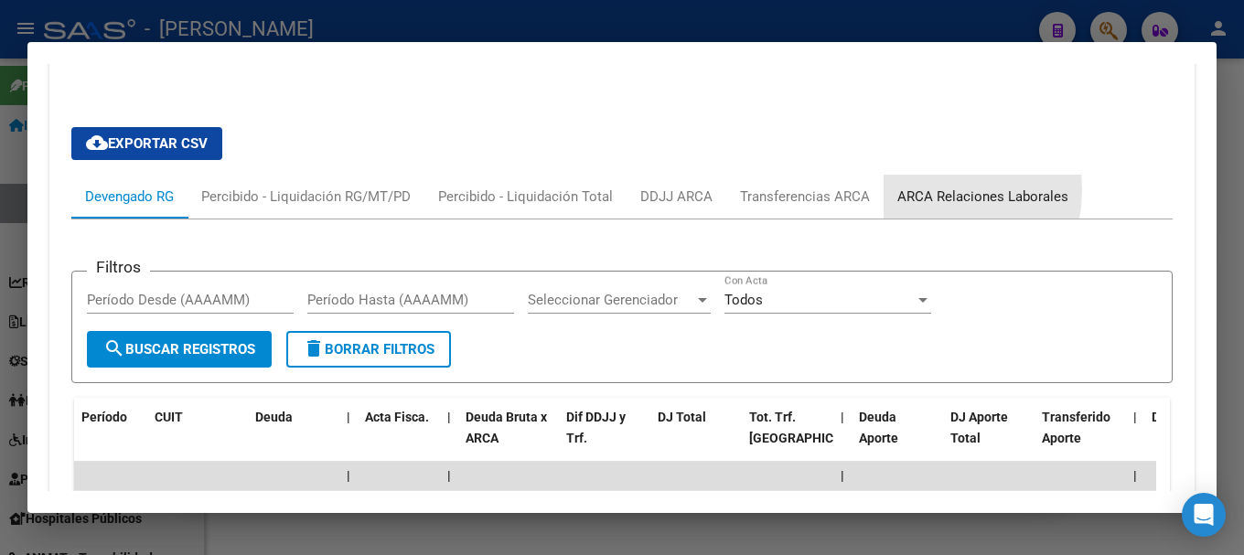
click at [914, 189] on div "ARCA Relaciones Laborales" at bounding box center [982, 197] width 171 height 20
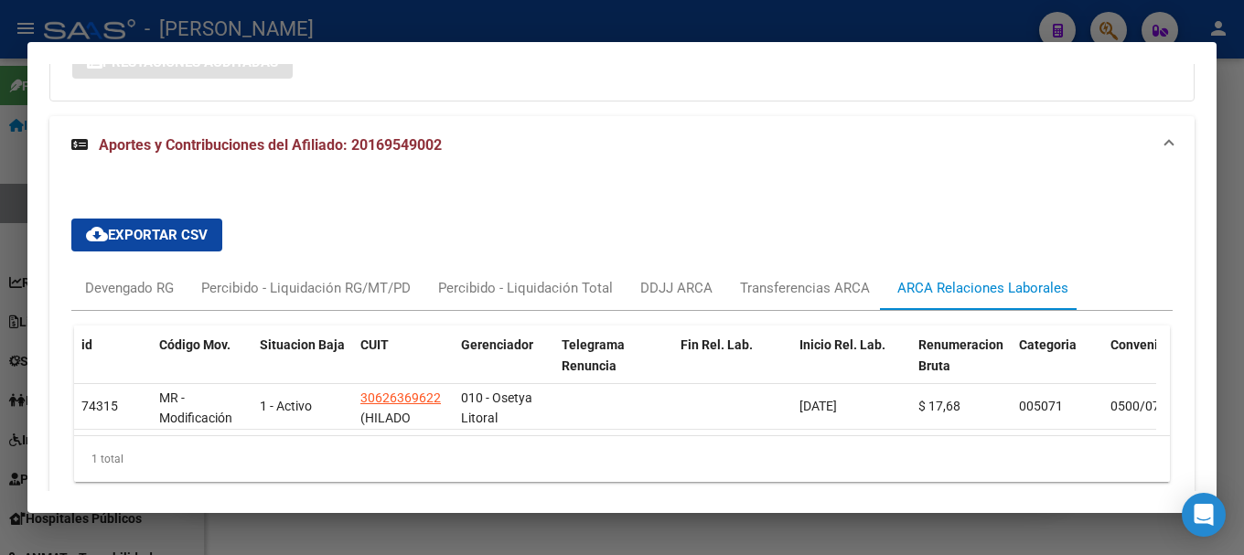
scroll to position [1715, 0]
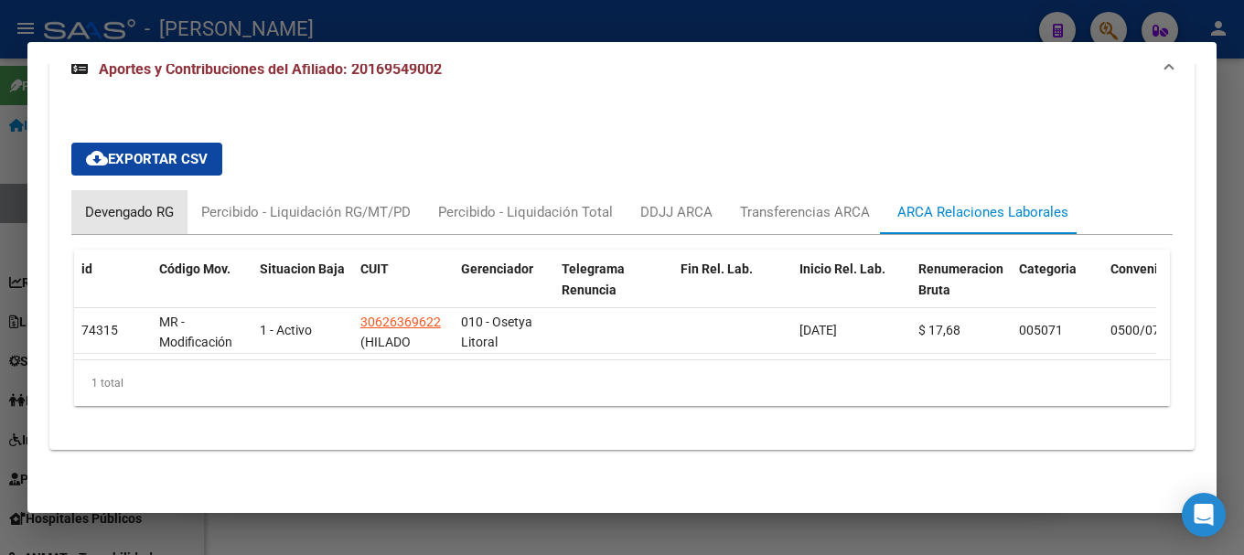
click at [154, 216] on div "Devengado RG" at bounding box center [129, 212] width 116 height 44
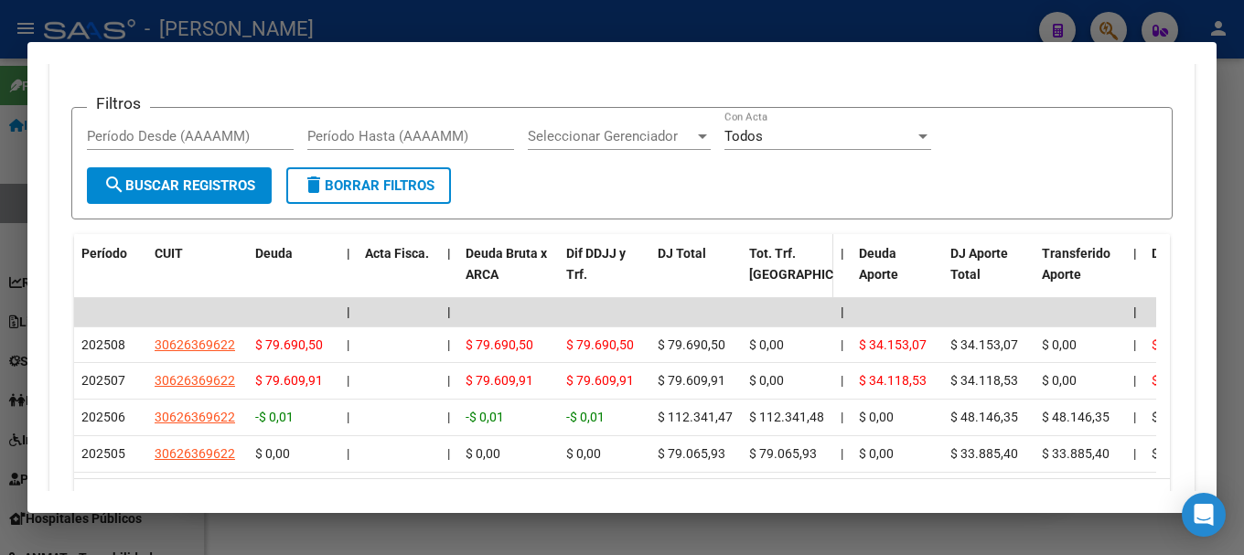
scroll to position [1898, 0]
